Goal: Check status: Check status

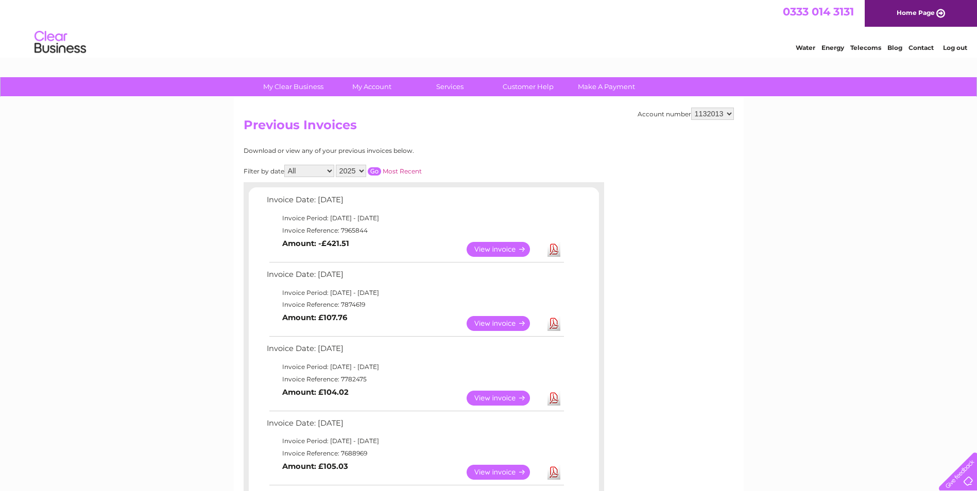
click at [724, 114] on select "1132013 1138169" at bounding box center [712, 114] width 43 height 12
select select "1138169"
click at [691, 108] on select "1132013 1138169" at bounding box center [712, 114] width 43 height 12
click at [948, 50] on link "Log out" at bounding box center [955, 48] width 24 height 8
